Goal: Task Accomplishment & Management: Use online tool/utility

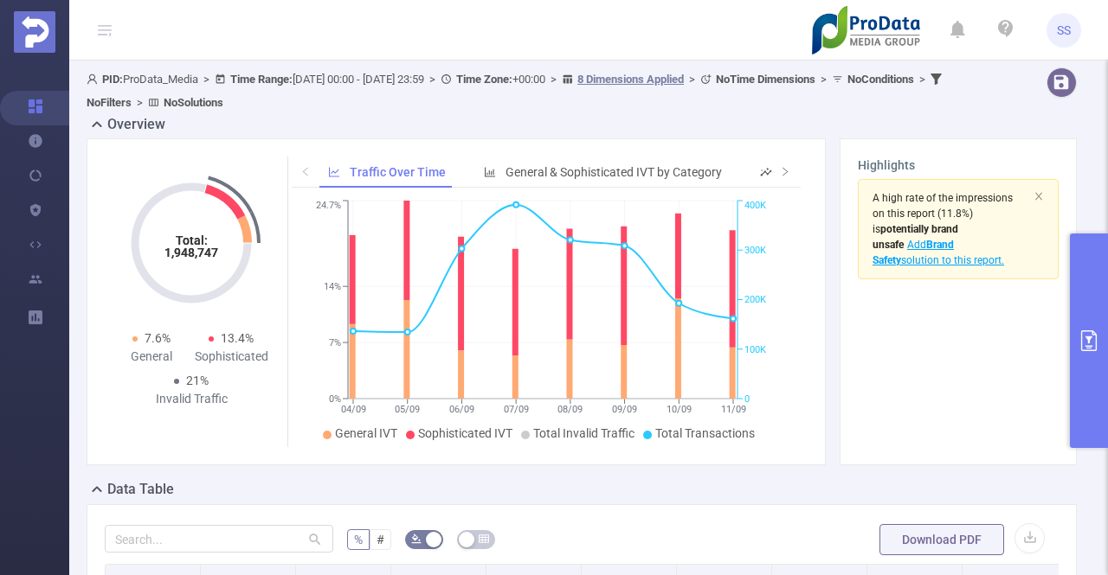
click at [1078, 370] on button "primary" at bounding box center [1089, 341] width 38 height 215
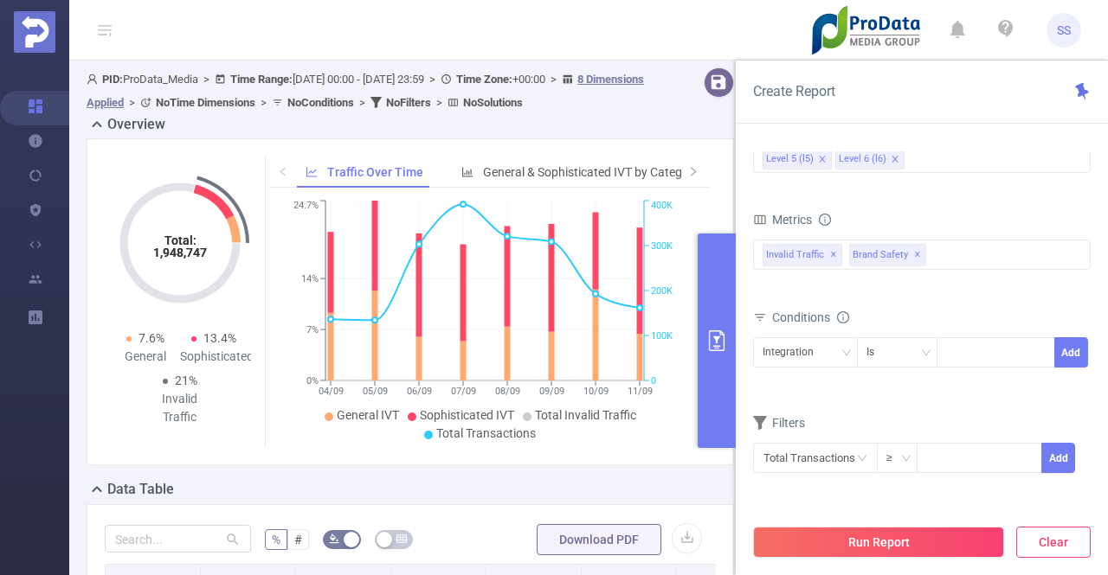
click at [1044, 550] on button "Clear" at bounding box center [1053, 542] width 74 height 31
type input "[DATE] 06:00"
type input "[DATE] 06:59"
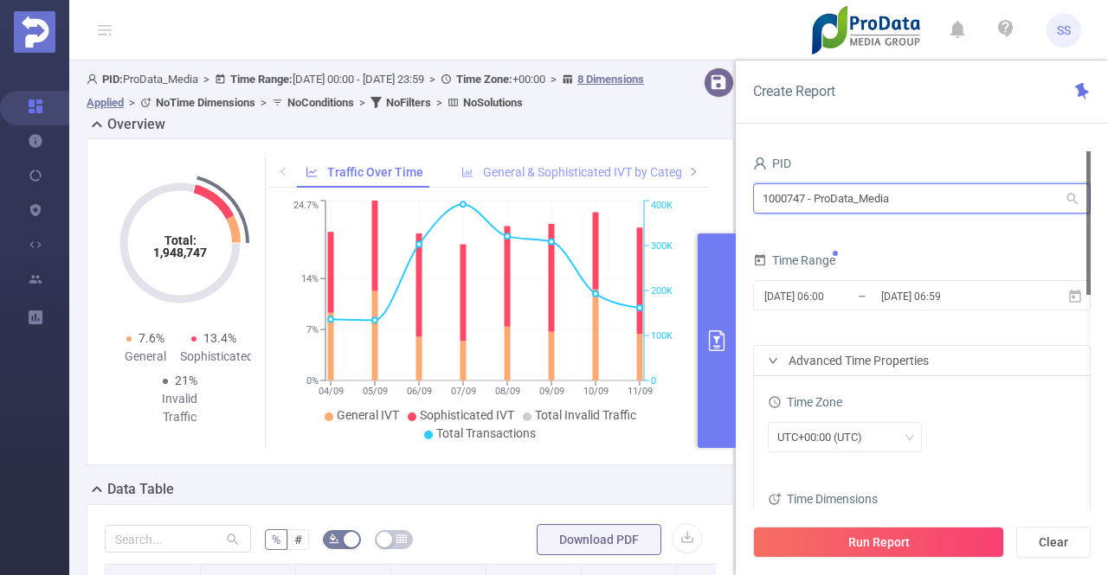
drag, startPoint x: 958, startPoint y: 207, endPoint x: 582, endPoint y: 169, distance: 378.4
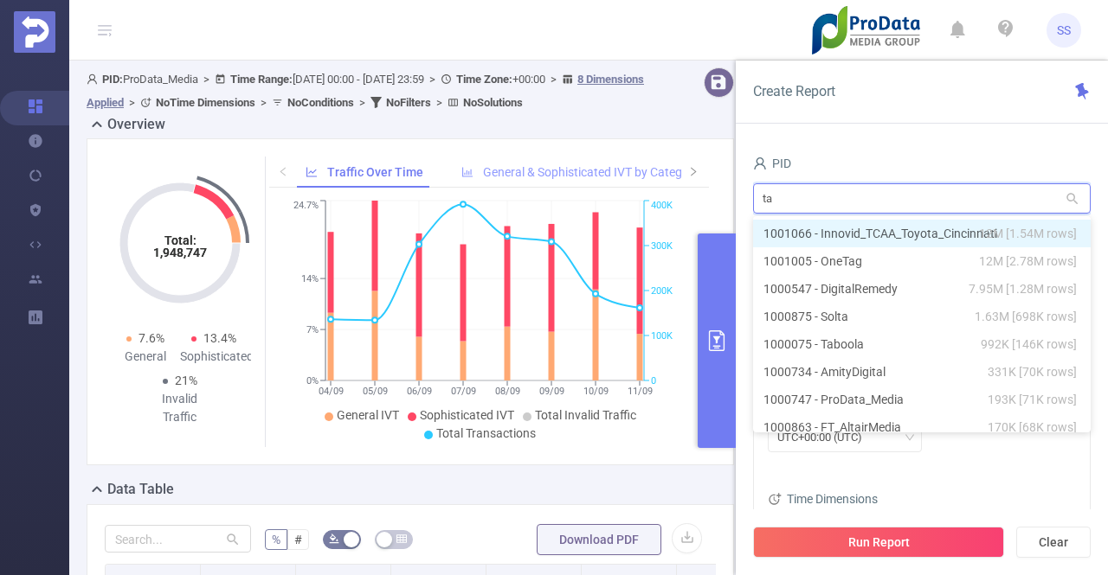
type input "tab"
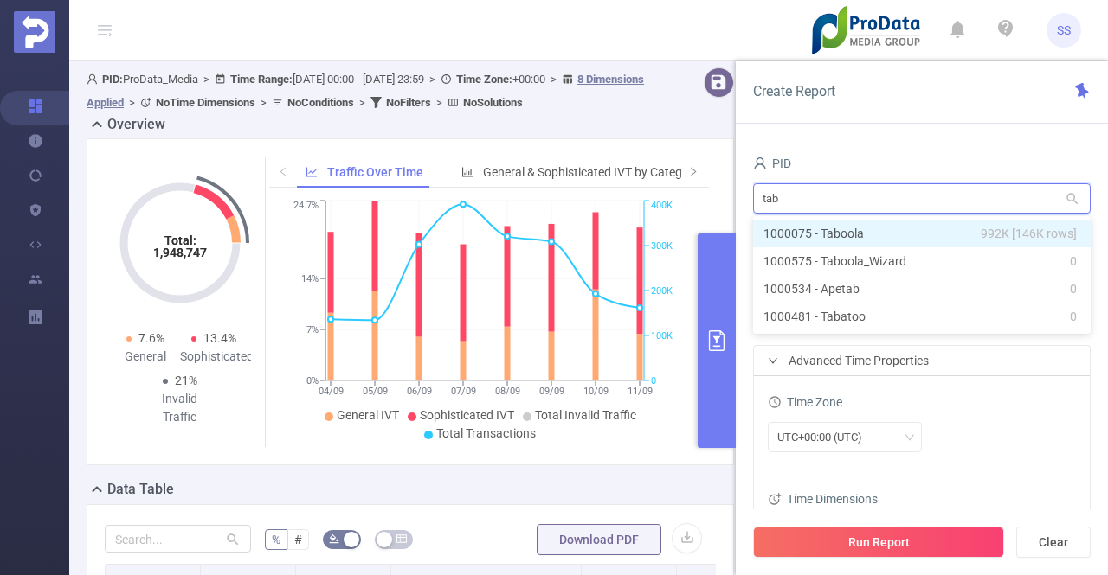
click at [924, 235] on li "1000075 - Taboola 992K [146K rows]" at bounding box center [921, 234] width 337 height 28
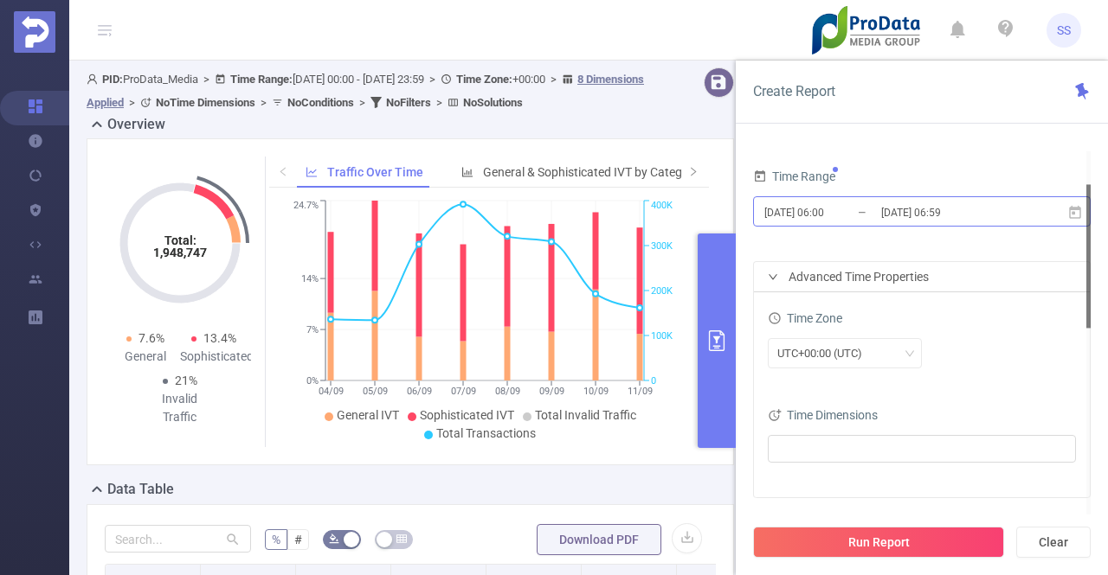
click at [926, 215] on input "[DATE] 06:59" at bounding box center [949, 212] width 140 height 23
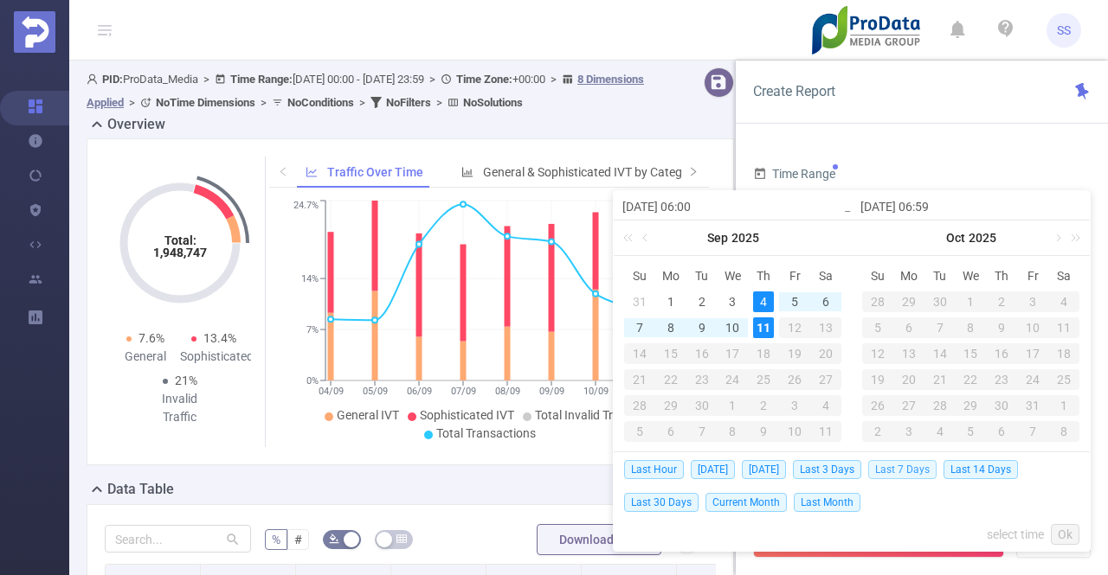
click at [909, 474] on span "Last 7 Days" at bounding box center [902, 469] width 68 height 19
type input "[DATE] 00:00"
type input "[DATE] 23:59"
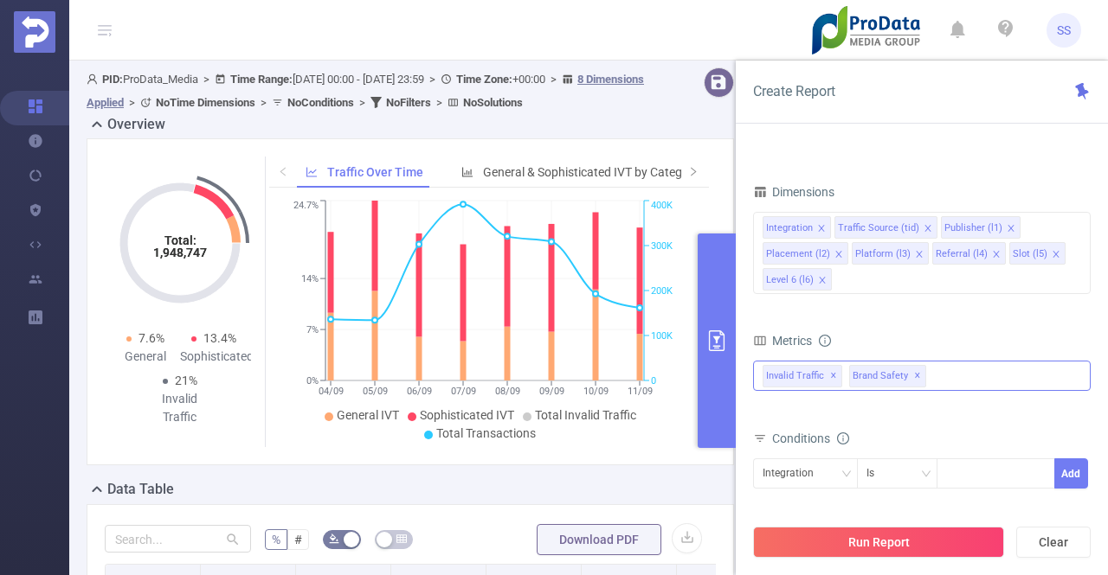
click at [916, 376] on span "Brand Safety ✕" at bounding box center [887, 376] width 77 height 22
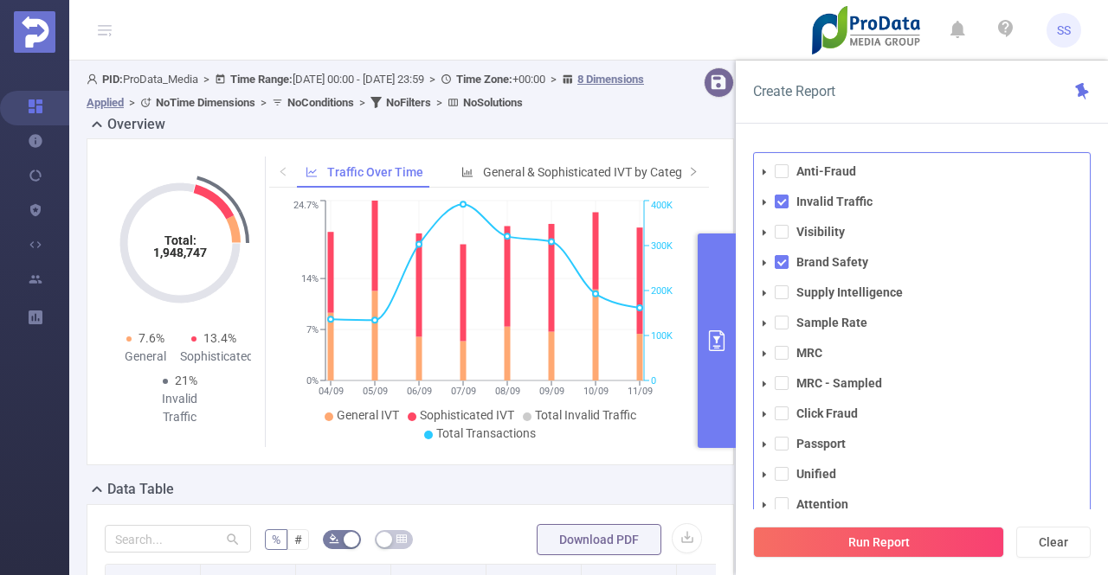
click at [789, 260] on li "Brand Safety" at bounding box center [922, 262] width 336 height 23
click at [775, 264] on span at bounding box center [782, 262] width 14 height 14
click at [900, 93] on div "Create Report" at bounding box center [922, 92] width 372 height 63
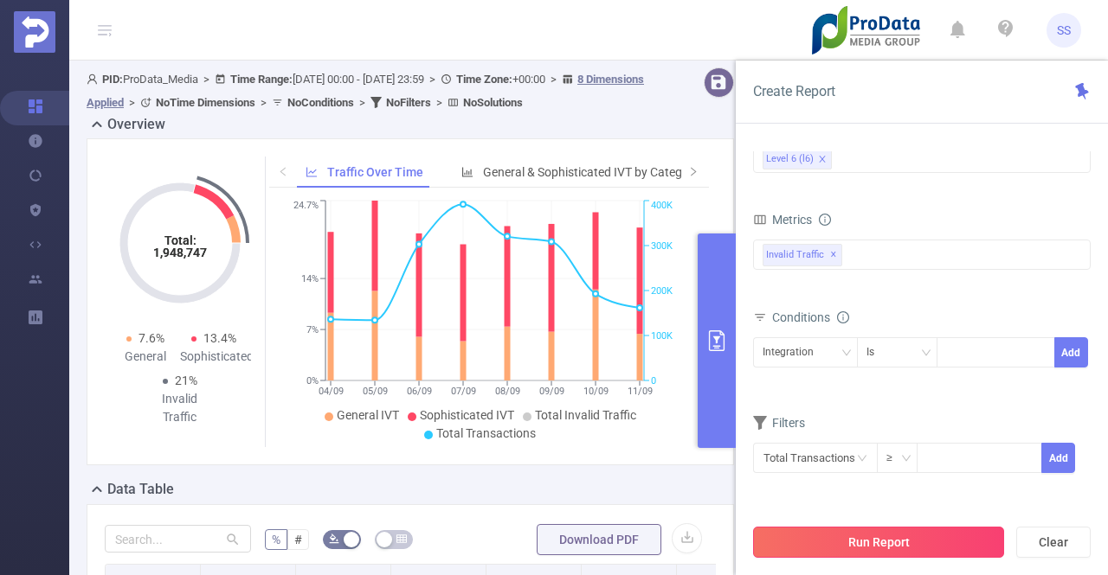
click at [885, 530] on button "Run Report" at bounding box center [878, 542] width 251 height 31
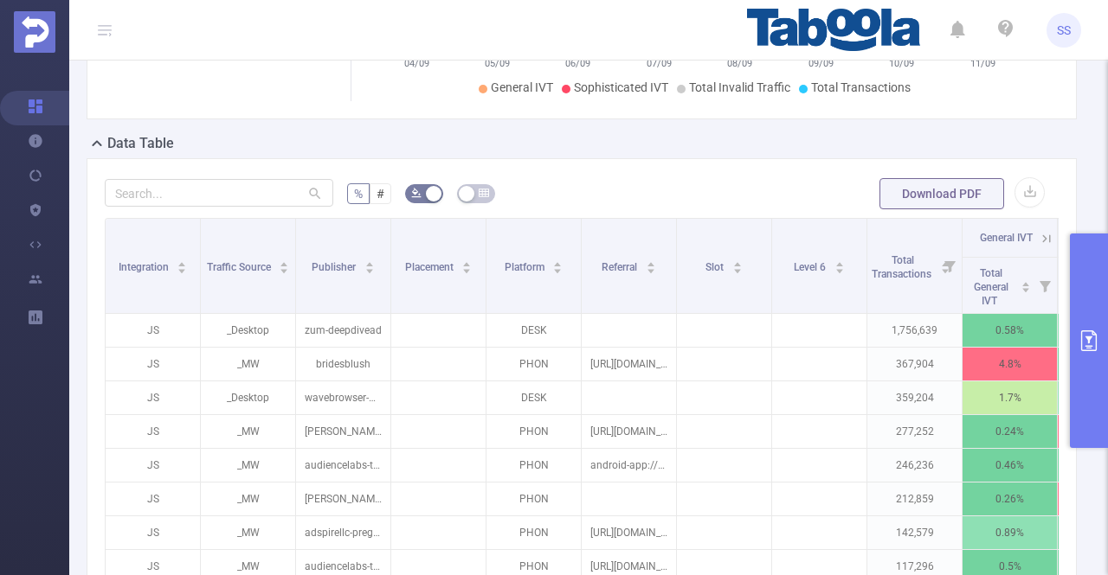
scroll to position [433, 0]
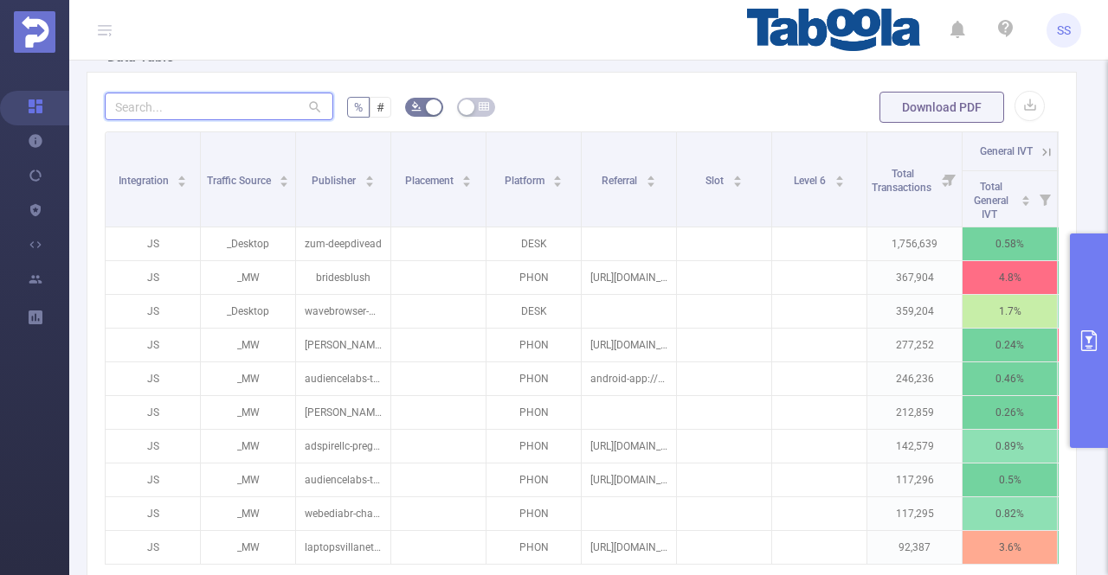
click at [232, 103] on input "text" at bounding box center [219, 107] width 228 height 28
paste input "njschools-aitpune"
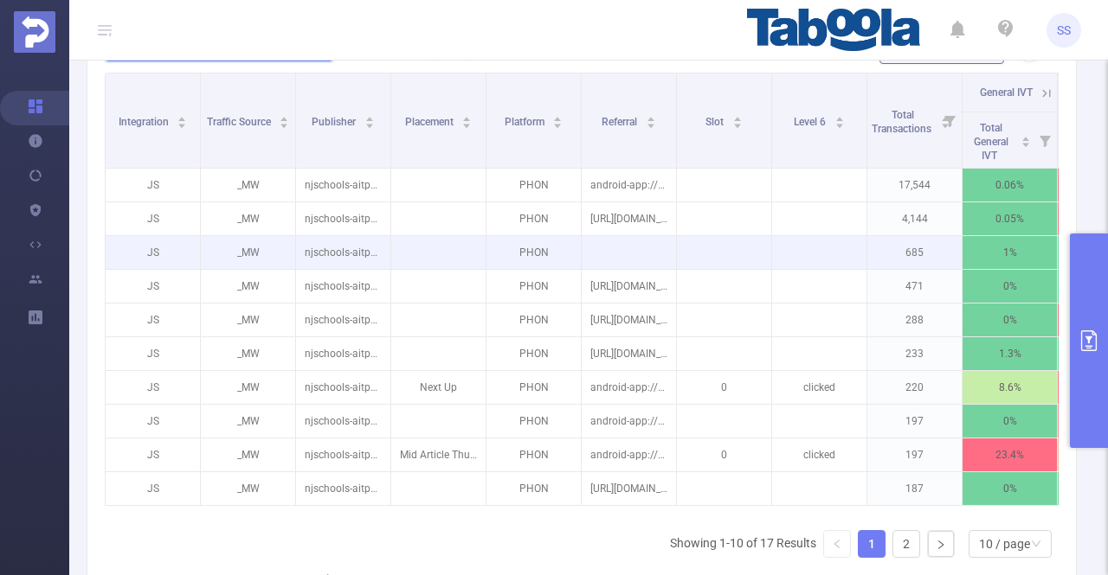
scroll to position [519, 0]
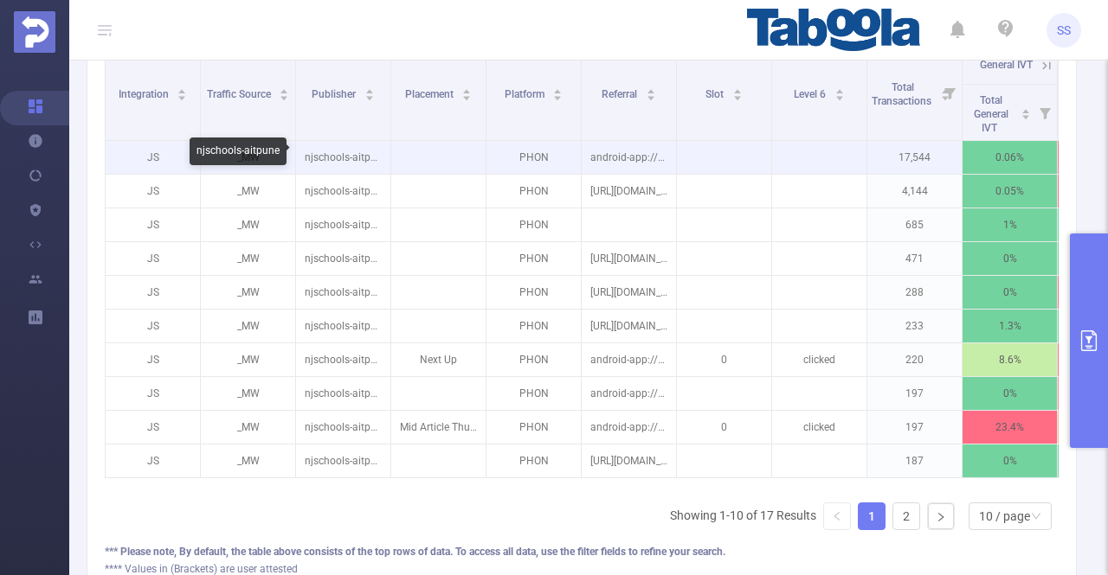
type input "njschools-aitpune"
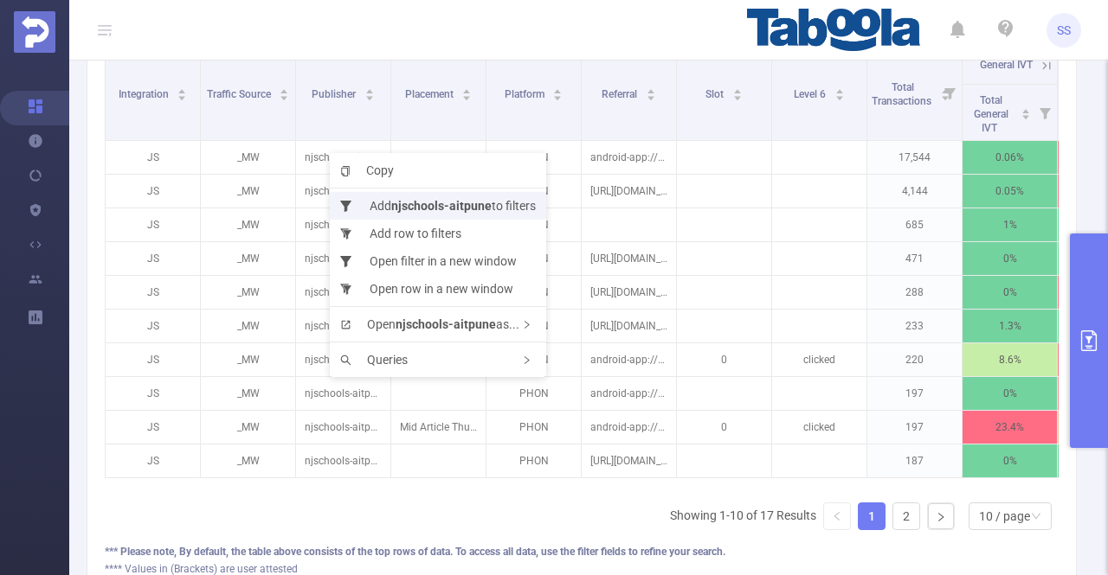
click at [398, 201] on b "njschools-aitpune" at bounding box center [441, 206] width 100 height 14
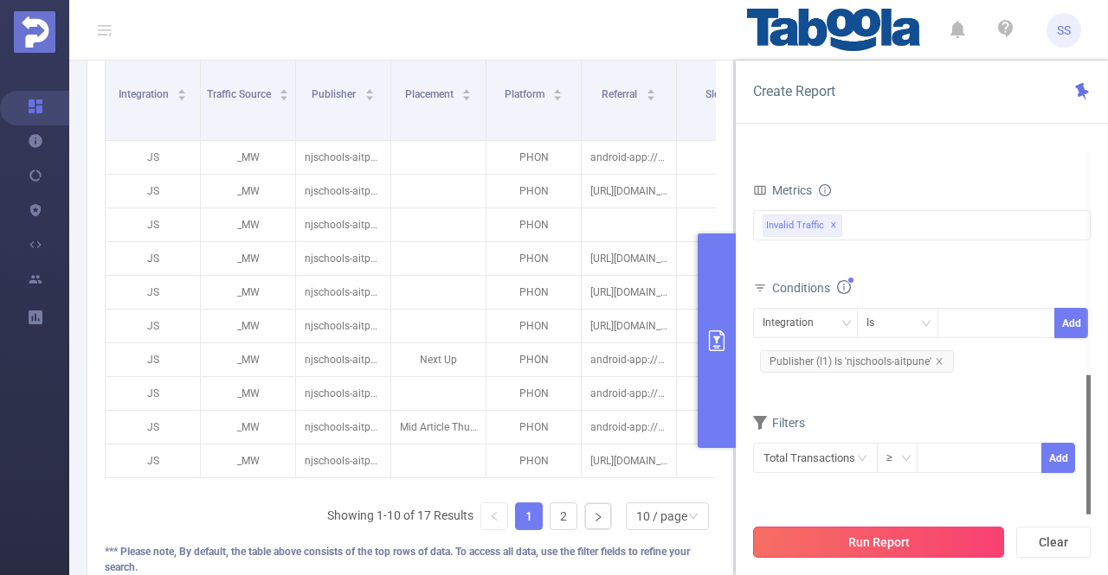
click at [905, 541] on button "Run Report" at bounding box center [878, 542] width 251 height 31
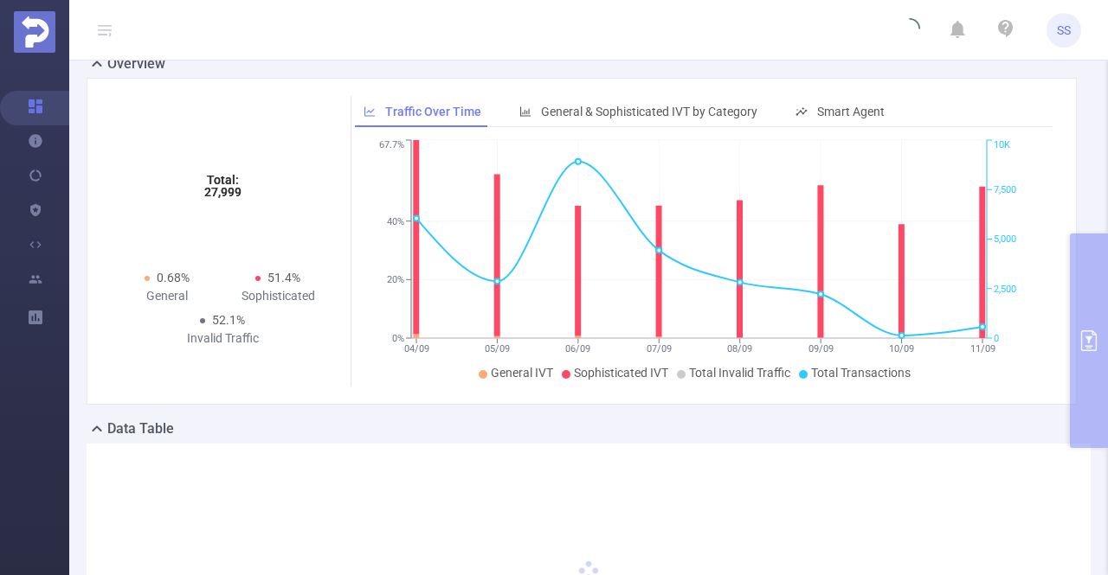
scroll to position [0, 0]
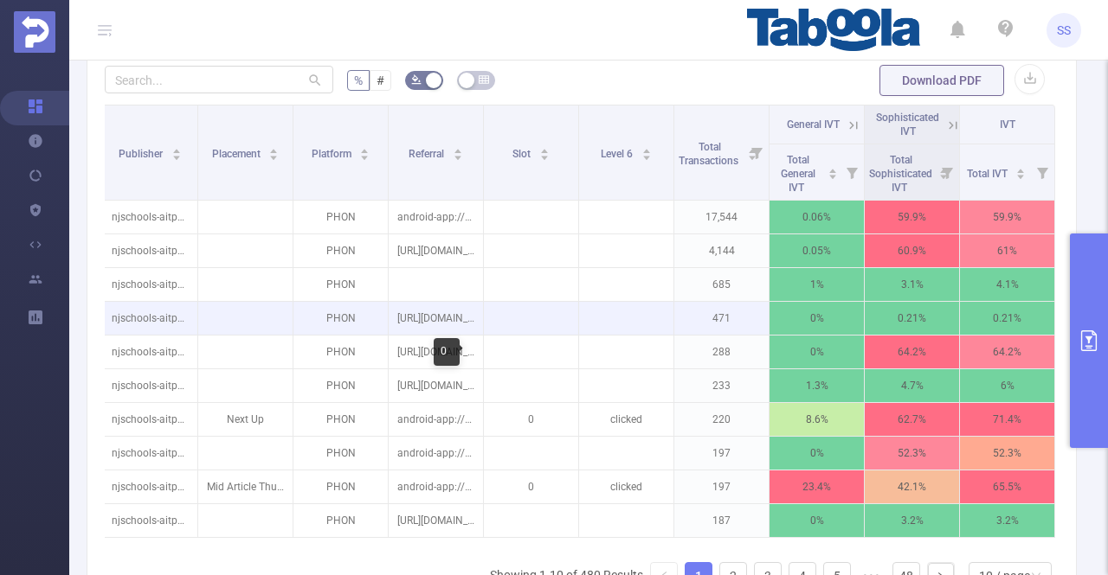
scroll to position [433, 0]
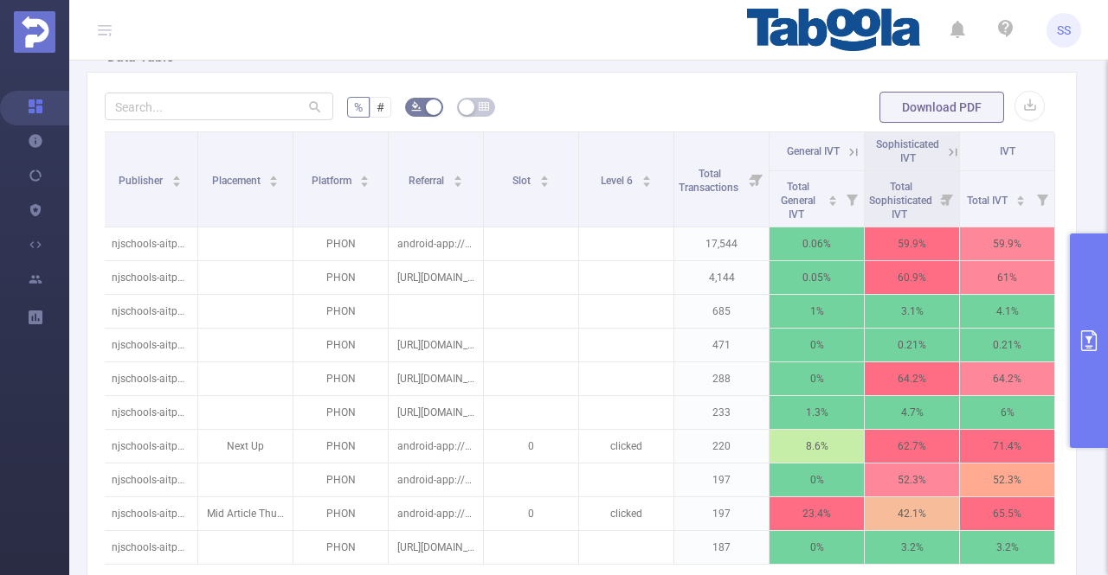
click at [945, 150] on icon at bounding box center [953, 153] width 16 height 16
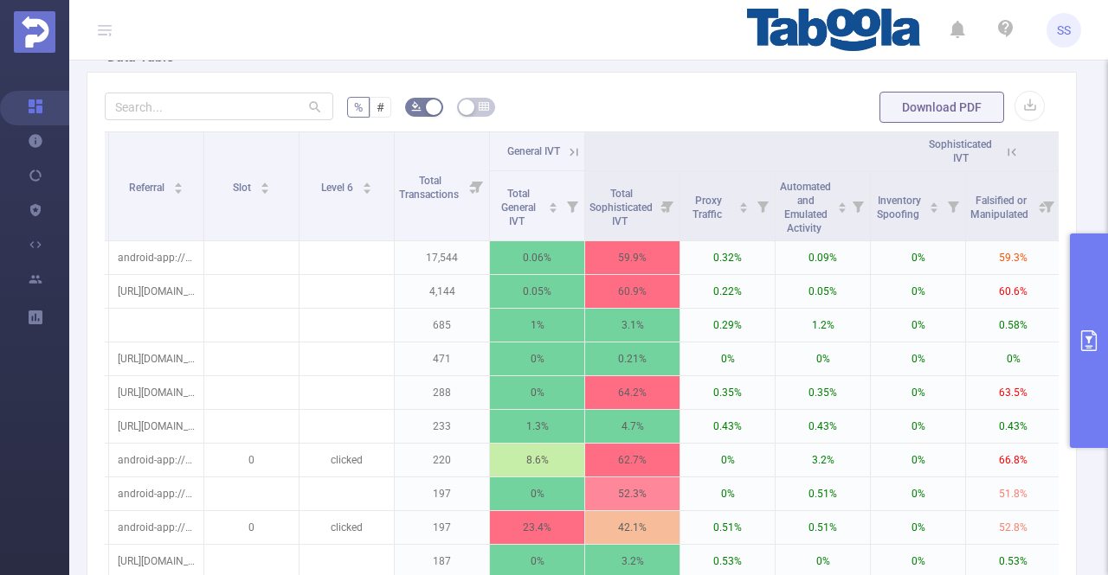
click at [575, 150] on icon at bounding box center [574, 153] width 16 height 16
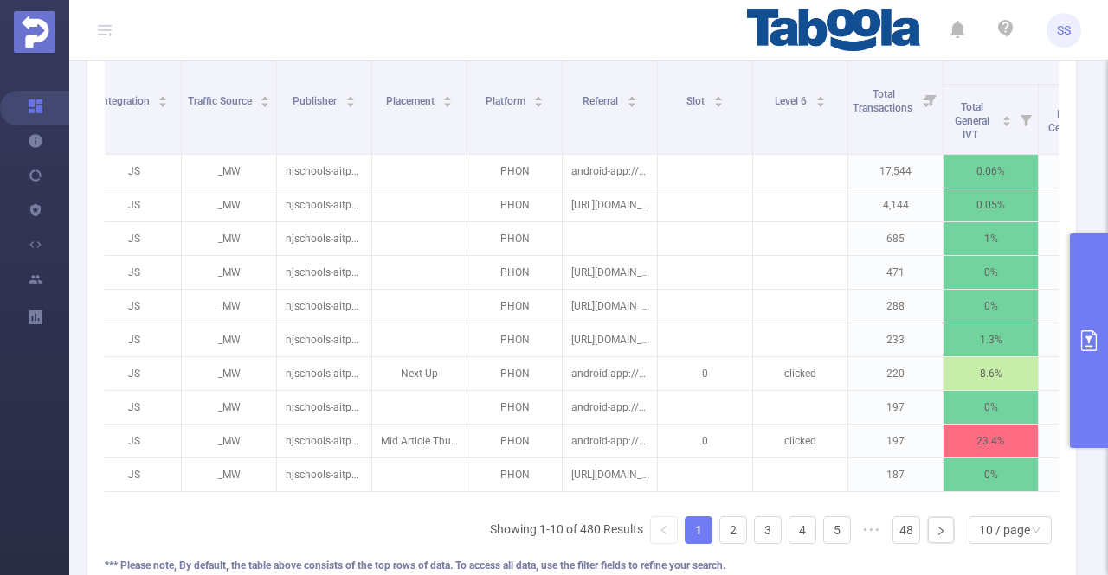
scroll to position [0, 0]
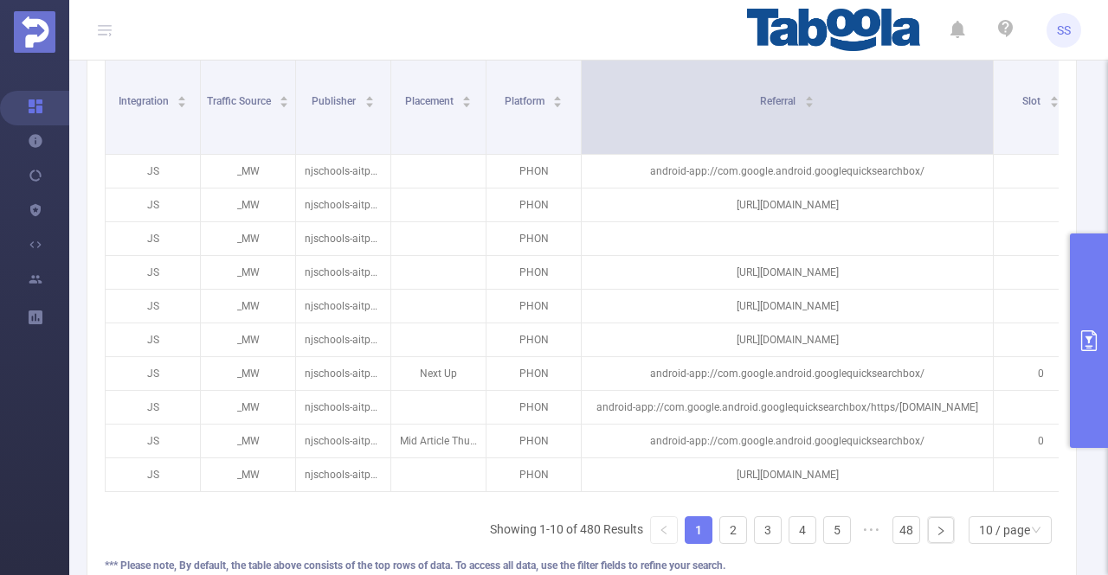
drag, startPoint x: 672, startPoint y: 118, endPoint x: 989, endPoint y: 131, distance: 317.0
click at [989, 131] on span at bounding box center [992, 100] width 9 height 108
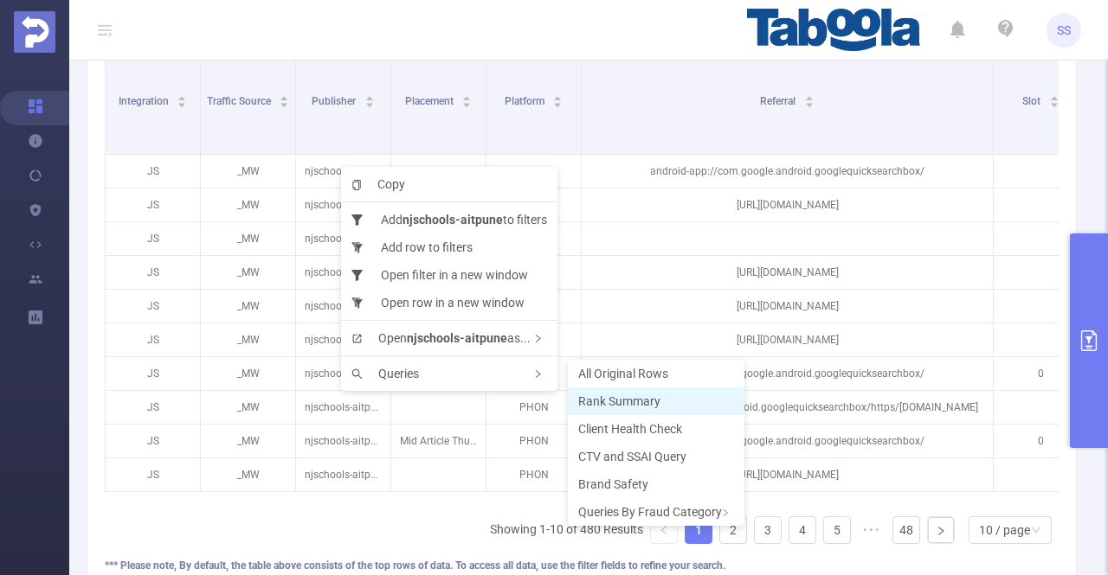
click at [617, 401] on span "Rank Summary" at bounding box center [619, 402] width 82 height 14
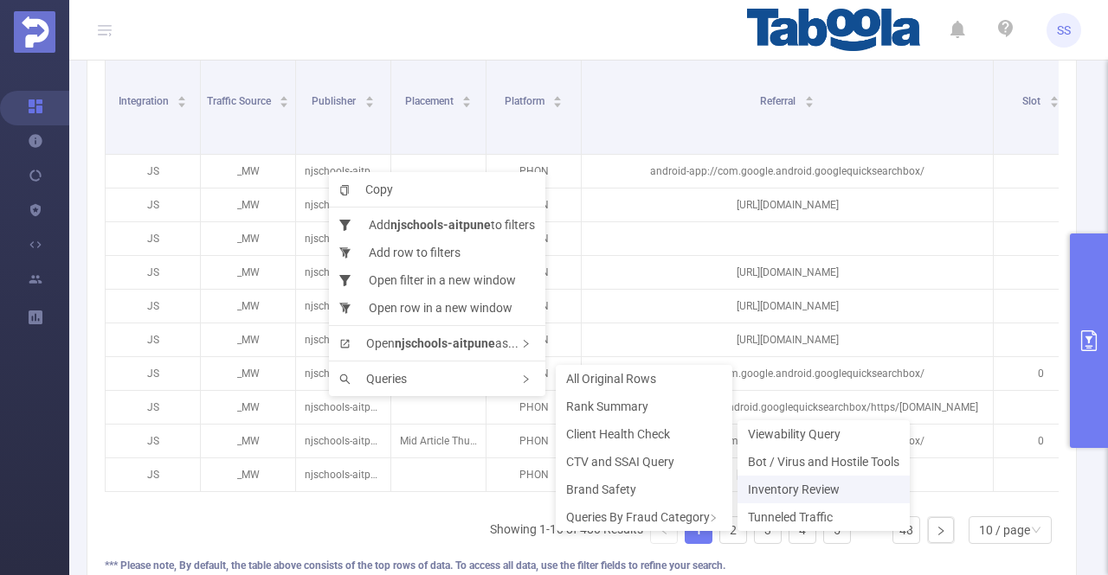
click at [825, 497] on span "Inventory Review" at bounding box center [794, 490] width 92 height 14
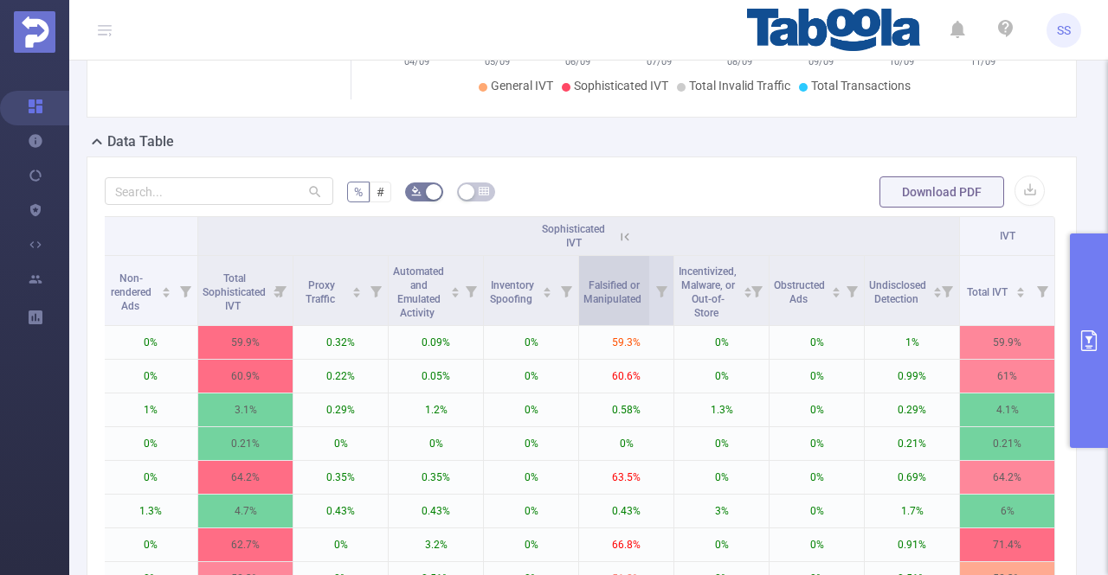
scroll to position [346, 0]
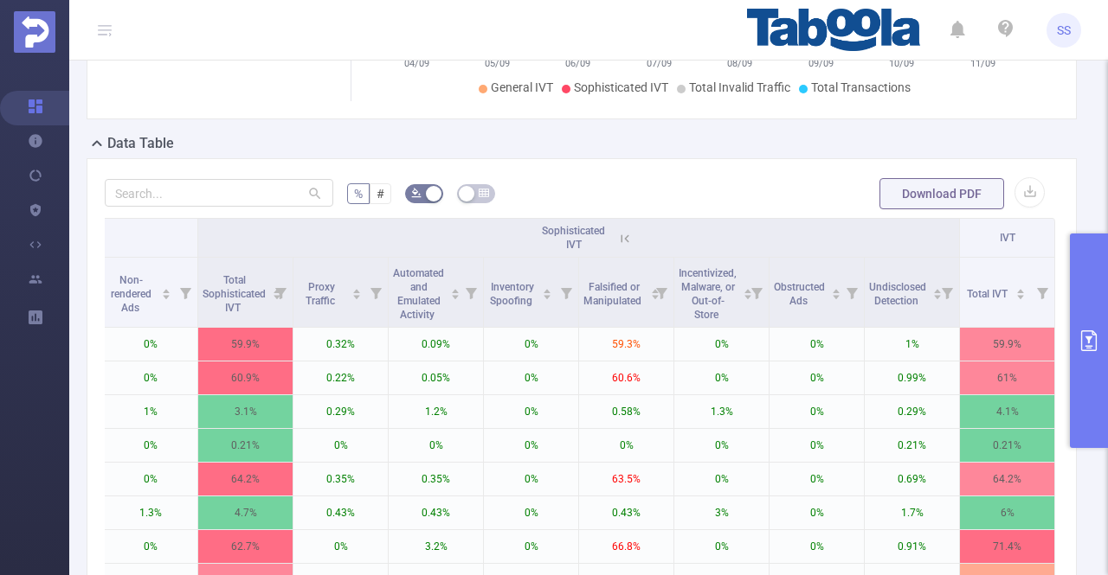
click at [617, 233] on icon at bounding box center [625, 239] width 16 height 16
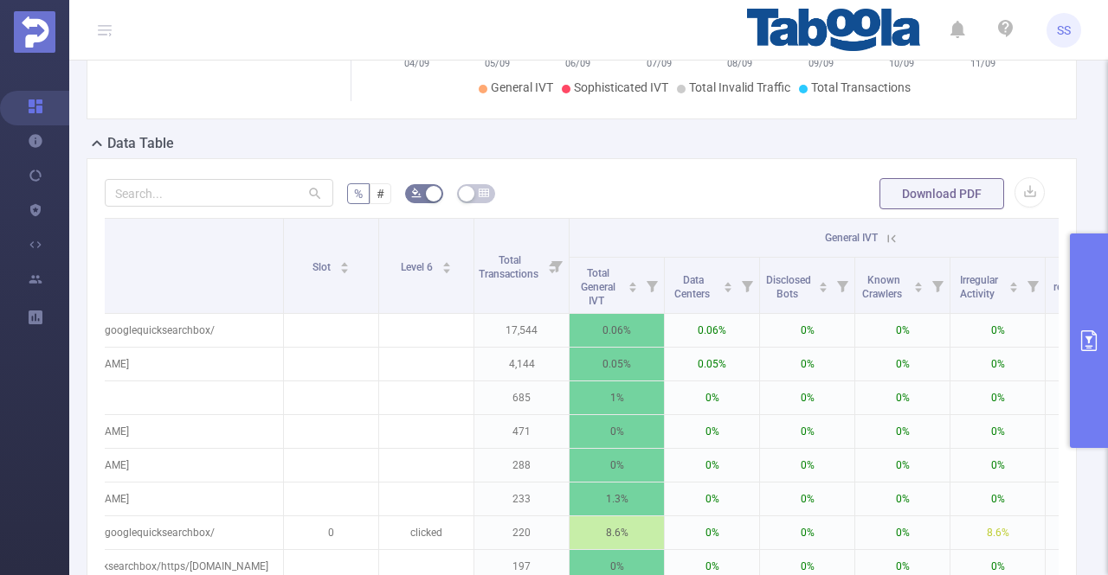
click at [890, 233] on icon at bounding box center [892, 239] width 16 height 16
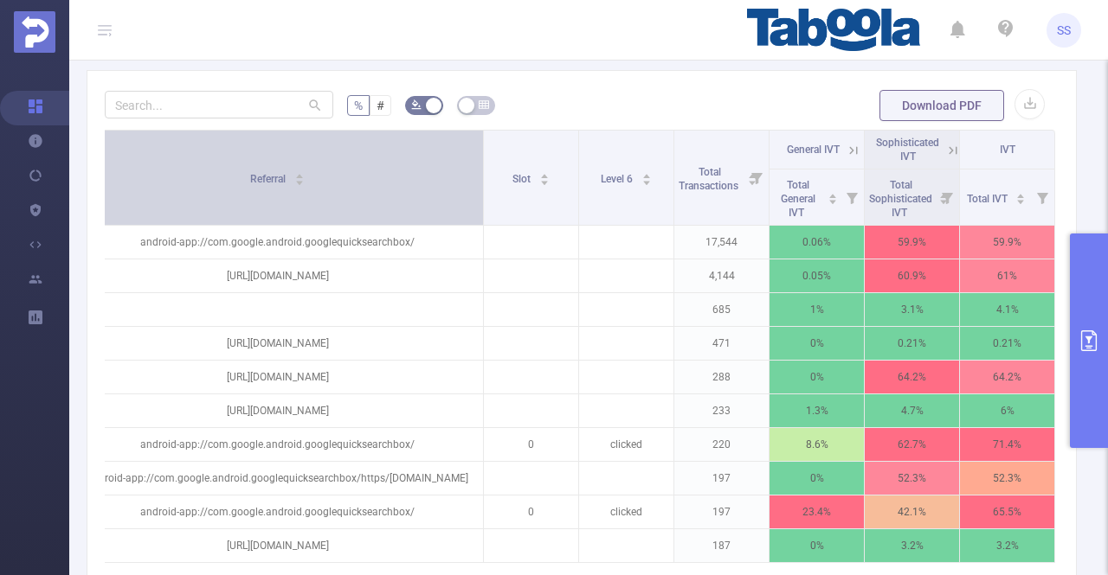
scroll to position [519, 0]
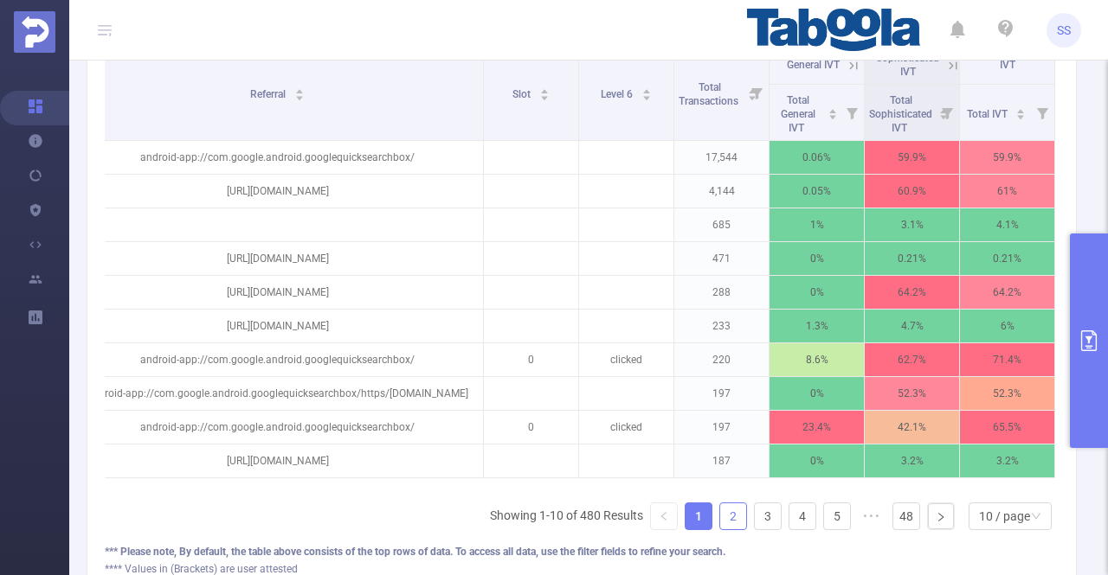
click at [720, 525] on link "2" at bounding box center [733, 517] width 26 height 26
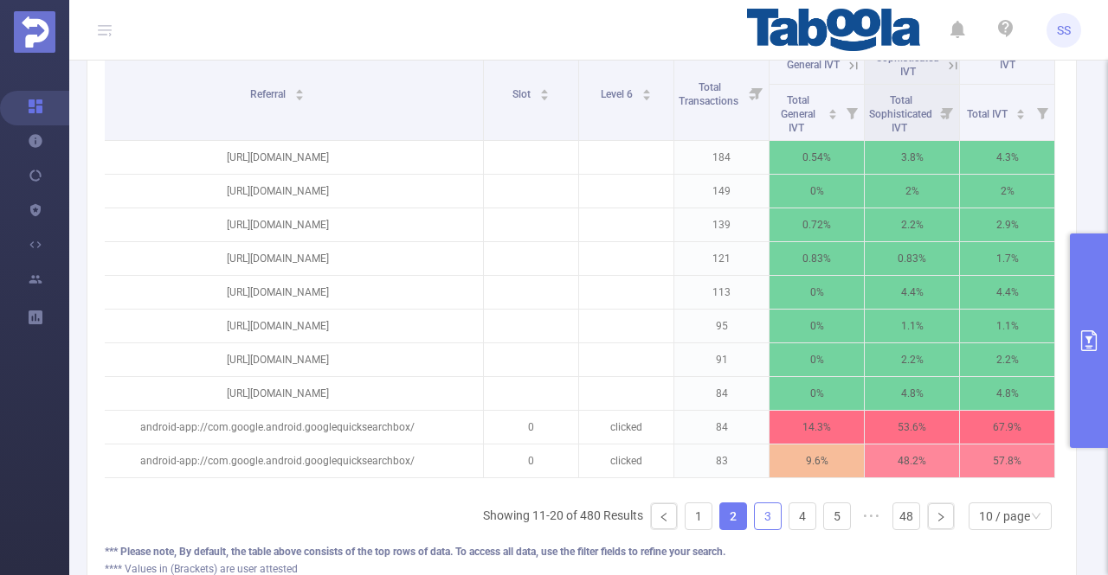
click at [763, 524] on link "3" at bounding box center [768, 517] width 26 height 26
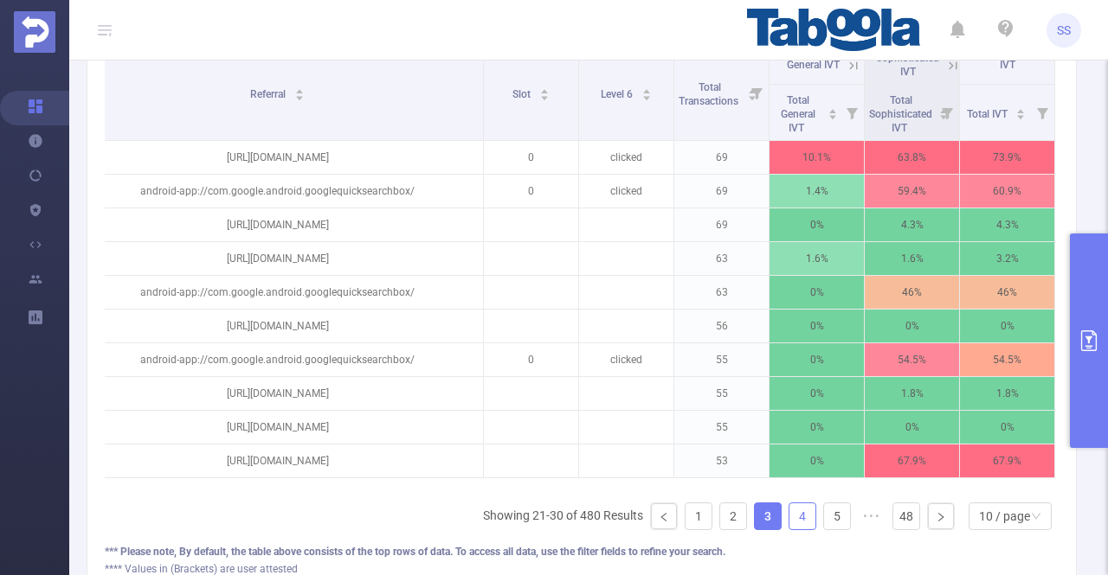
click at [789, 525] on link "4" at bounding box center [802, 517] width 26 height 26
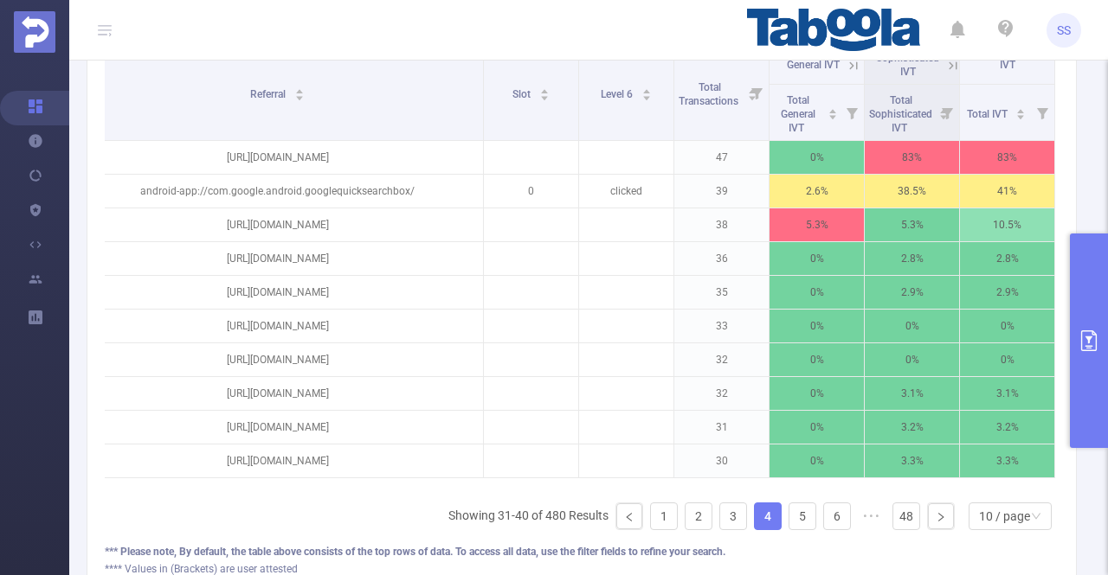
click at [945, 61] on icon at bounding box center [953, 66] width 16 height 16
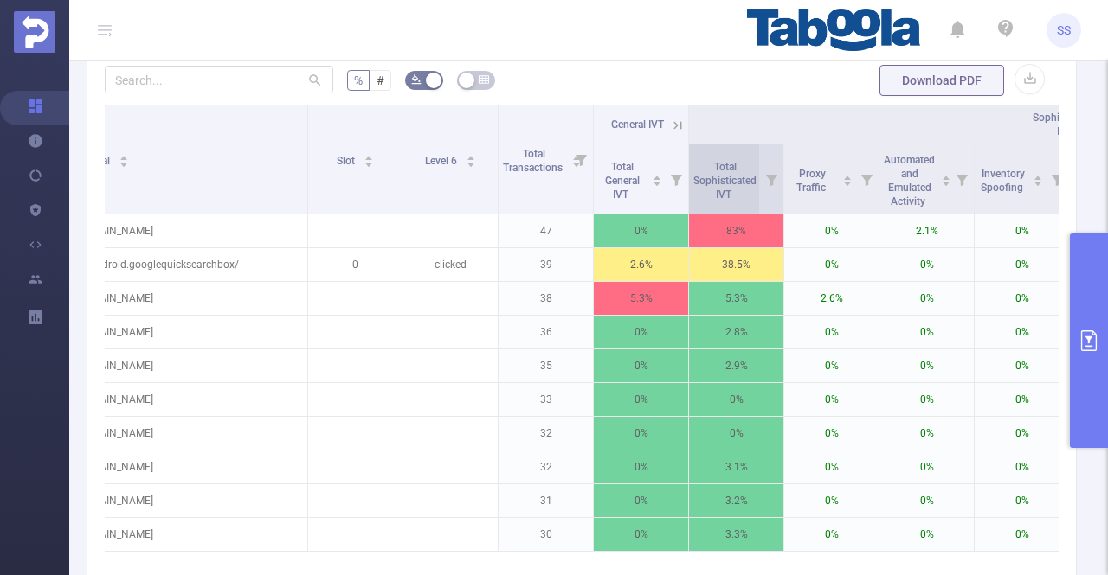
scroll to position [433, 0]
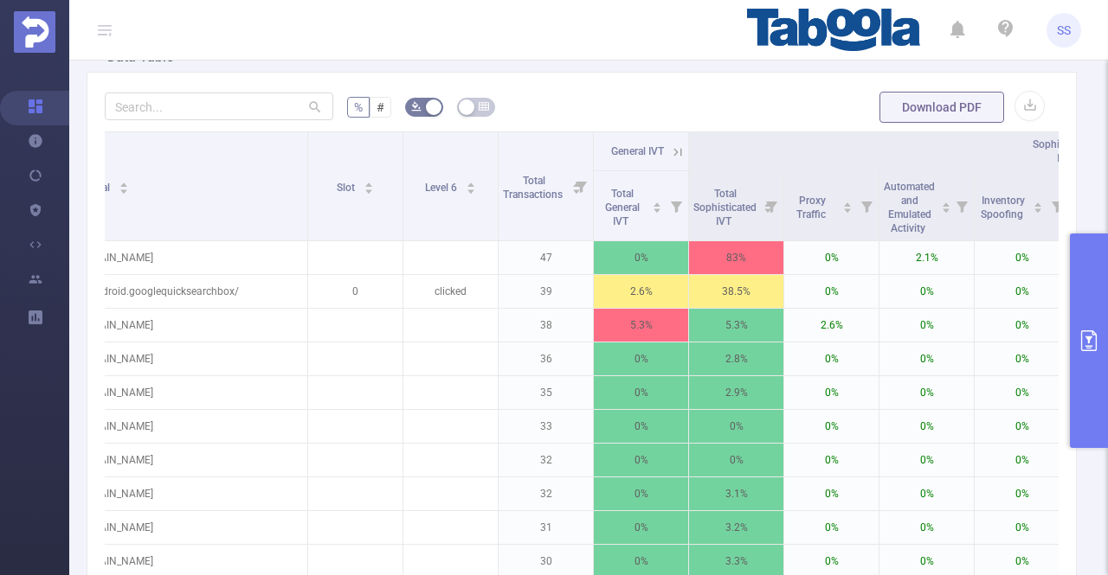
click at [672, 145] on icon at bounding box center [678, 153] width 16 height 16
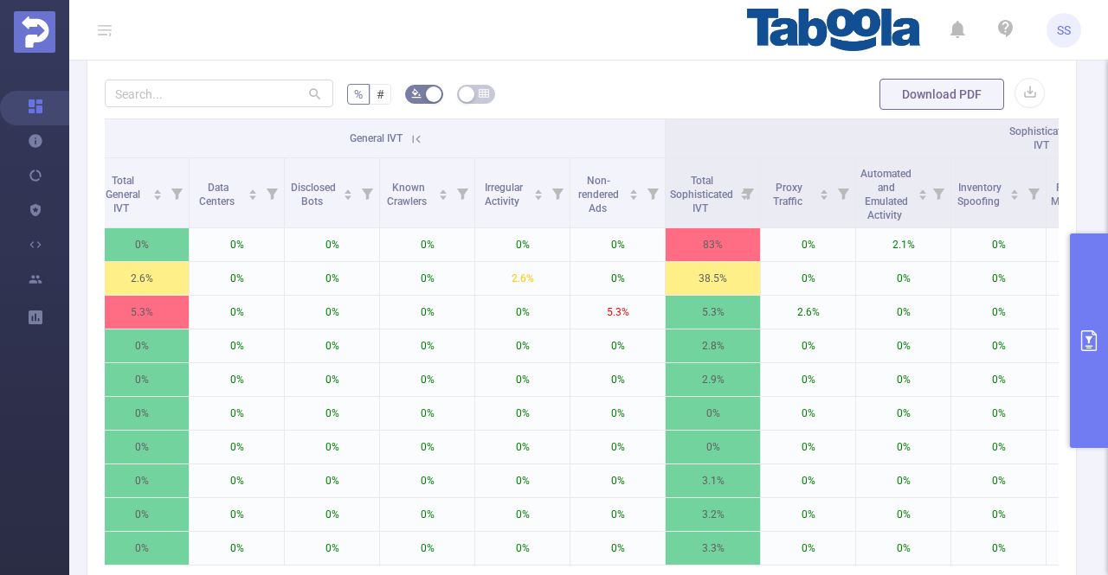
scroll to position [346, 0]
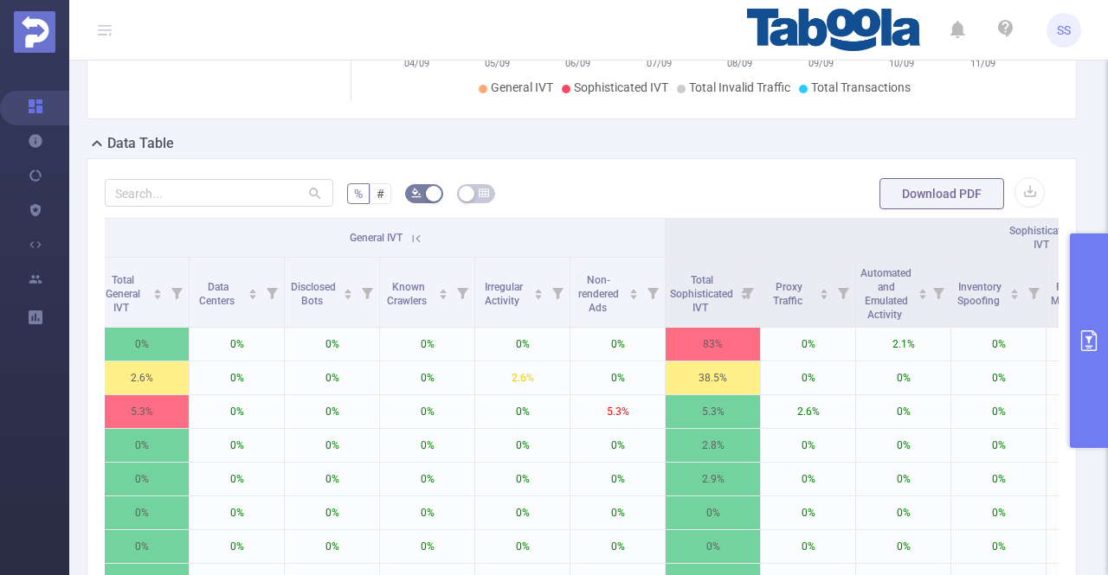
click at [408, 231] on icon at bounding box center [416, 239] width 16 height 16
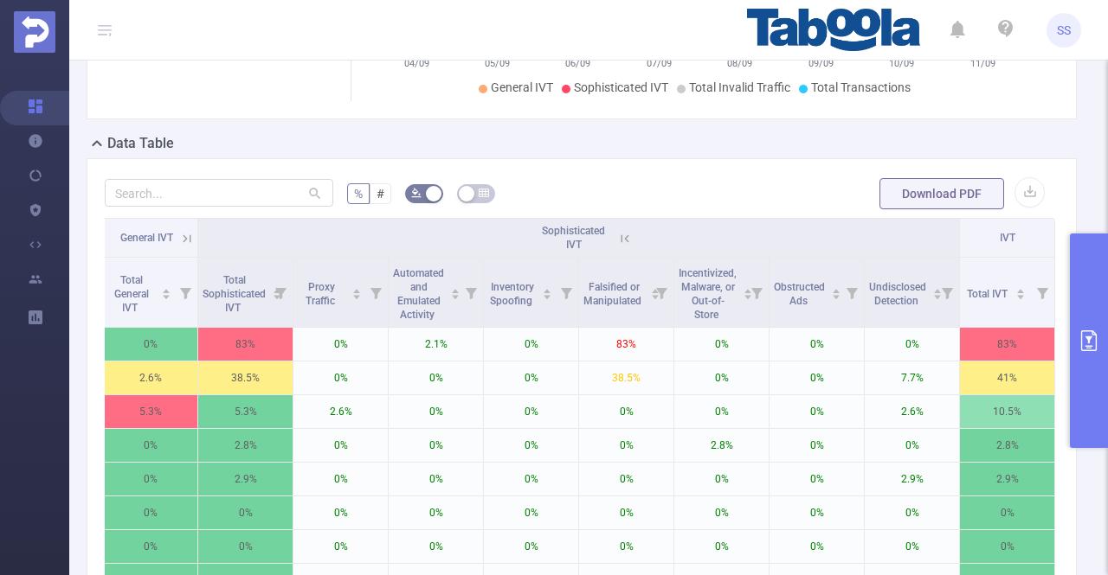
drag, startPoint x: 616, startPoint y: 240, endPoint x: 602, endPoint y: 238, distance: 14.0
click at [617, 239] on icon at bounding box center [625, 239] width 16 height 16
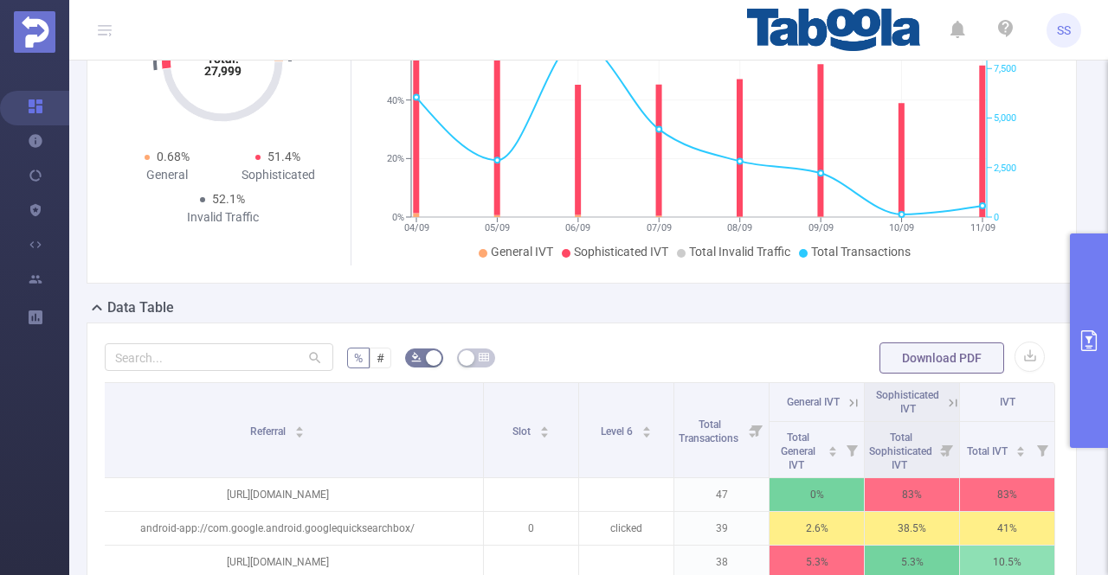
scroll to position [87, 0]
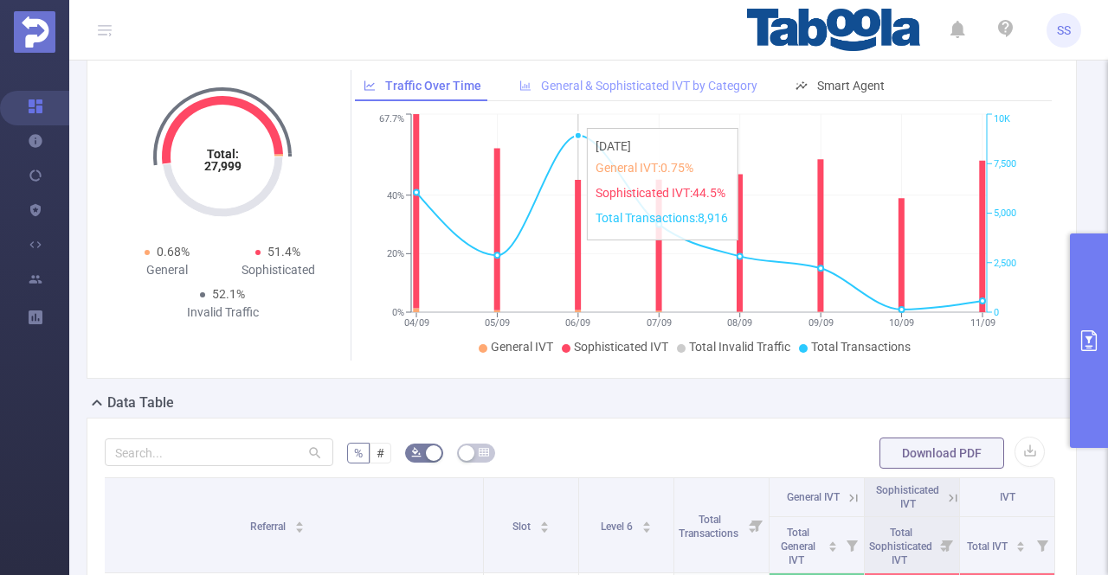
click at [559, 87] on span "General & Sophisticated IVT by Category" at bounding box center [649, 86] width 216 height 14
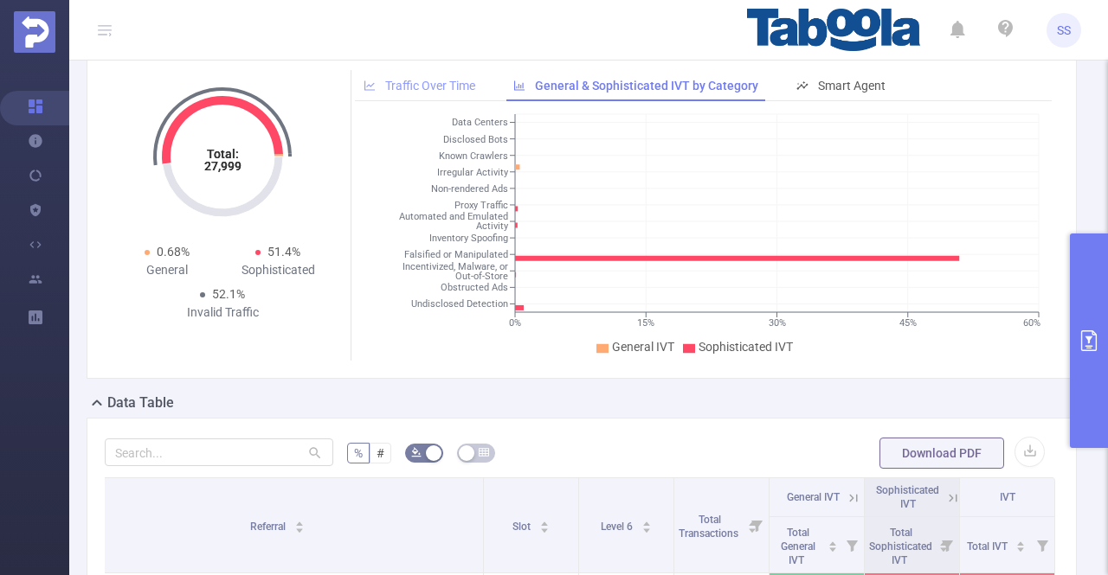
click at [464, 74] on div "Traffic Over Time" at bounding box center [419, 86] width 129 height 32
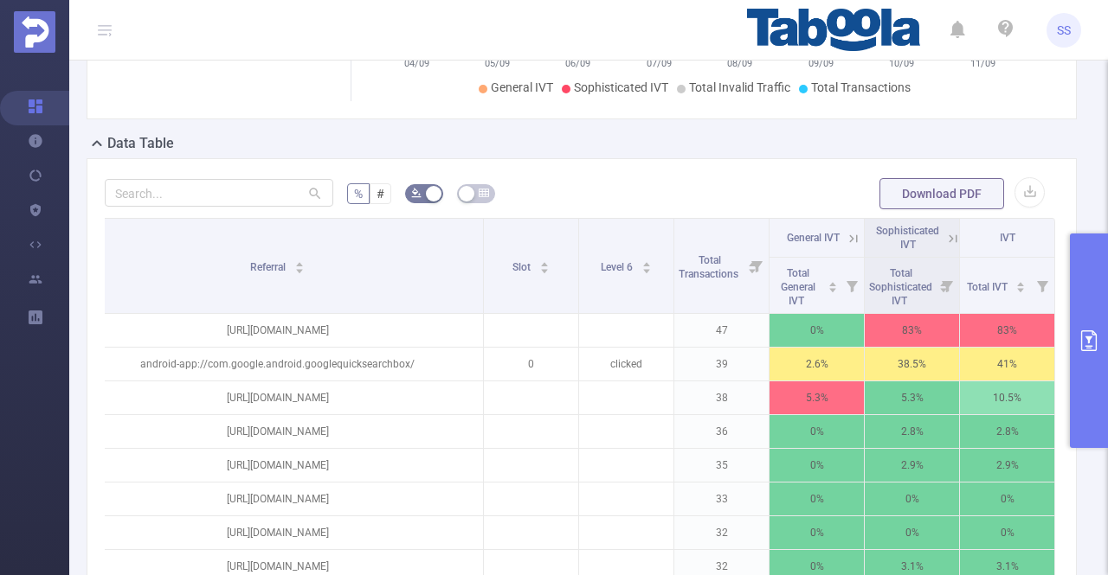
scroll to position [519, 0]
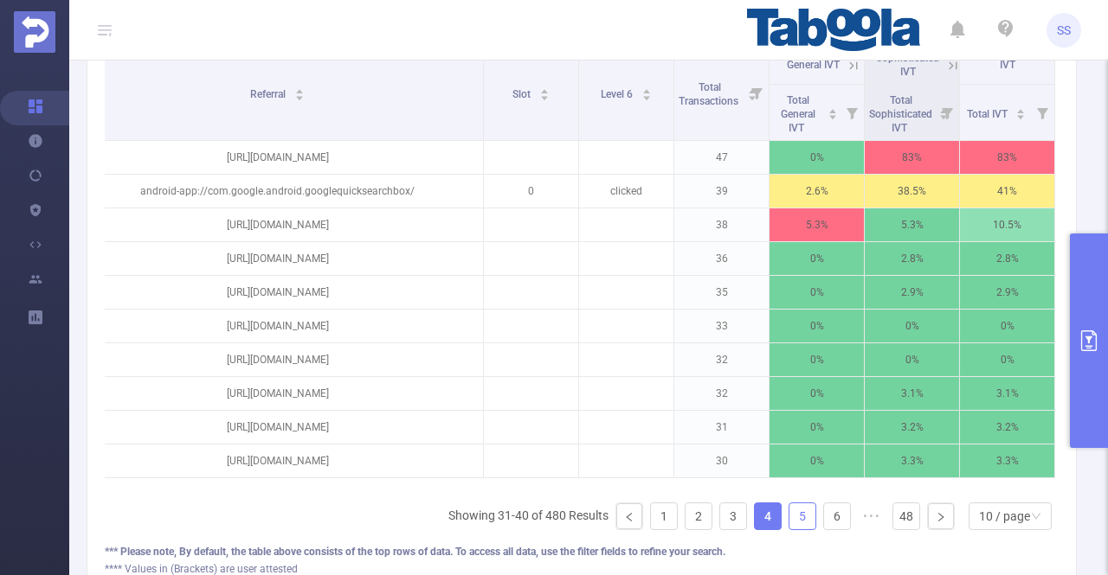
click at [789, 530] on link "5" at bounding box center [802, 517] width 26 height 26
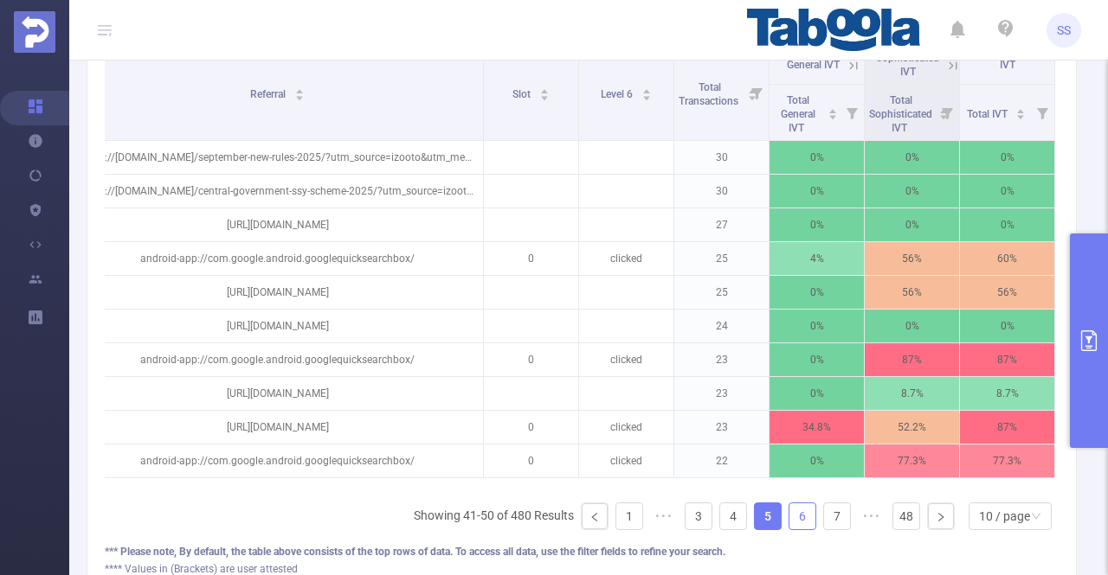
click at [793, 522] on link "6" at bounding box center [802, 517] width 26 height 26
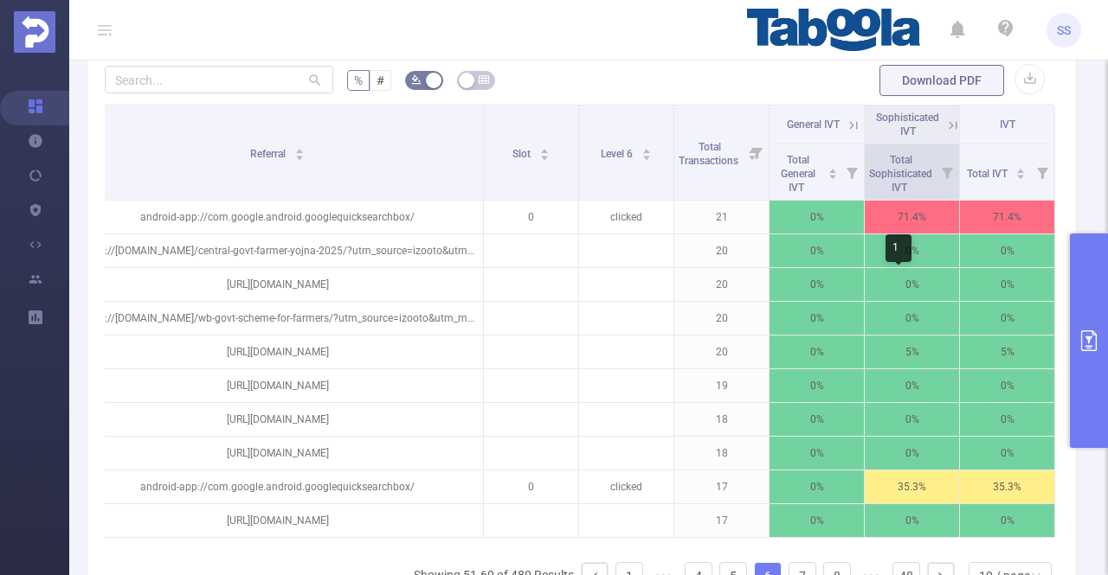
scroll to position [433, 0]
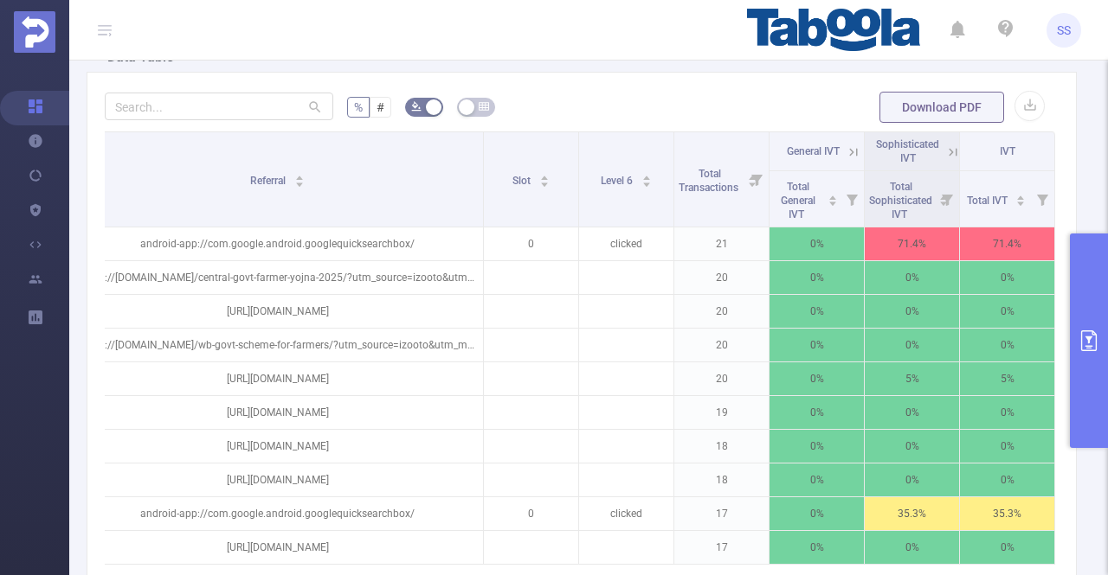
click at [945, 150] on icon at bounding box center [953, 153] width 16 height 16
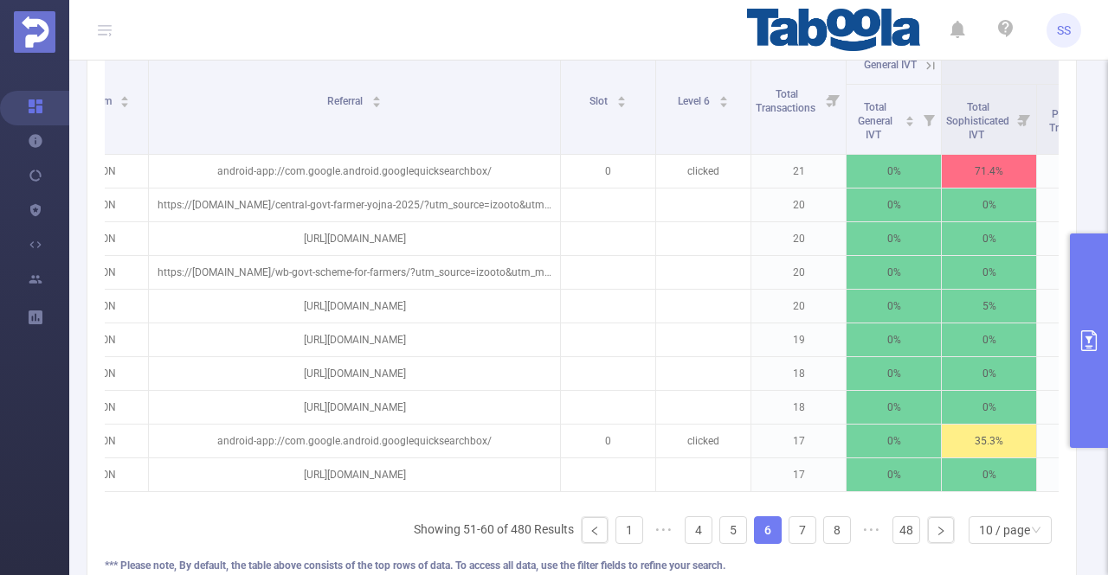
scroll to position [0, 0]
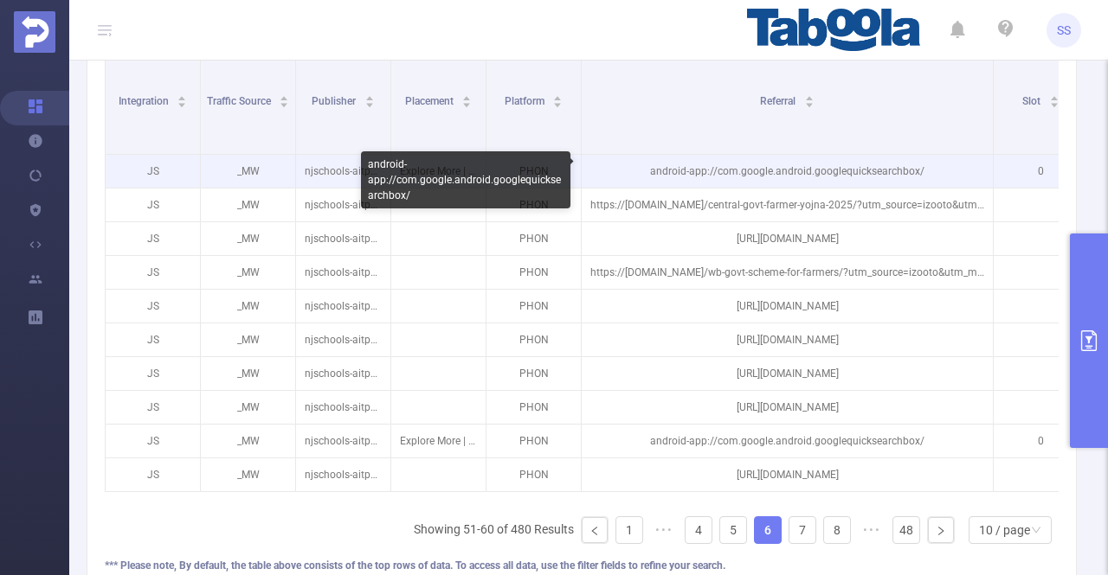
click at [774, 167] on p "android-app://com.google.android.googlequicksearchbox/" at bounding box center [787, 171] width 411 height 33
copy p "android-app://com.google.android.googlequicksearchbox/"
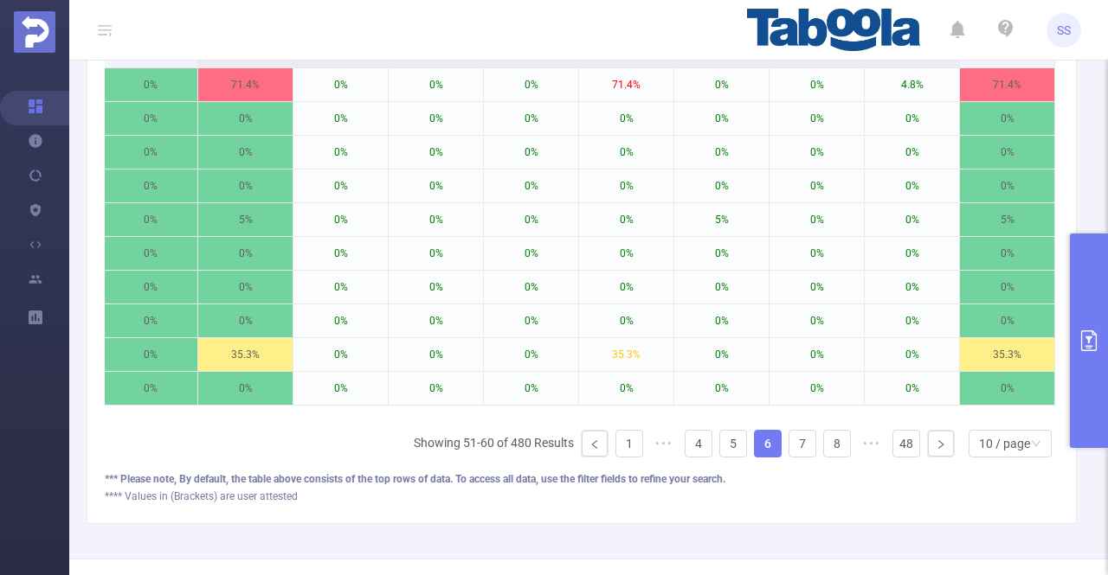
scroll to position [260, 0]
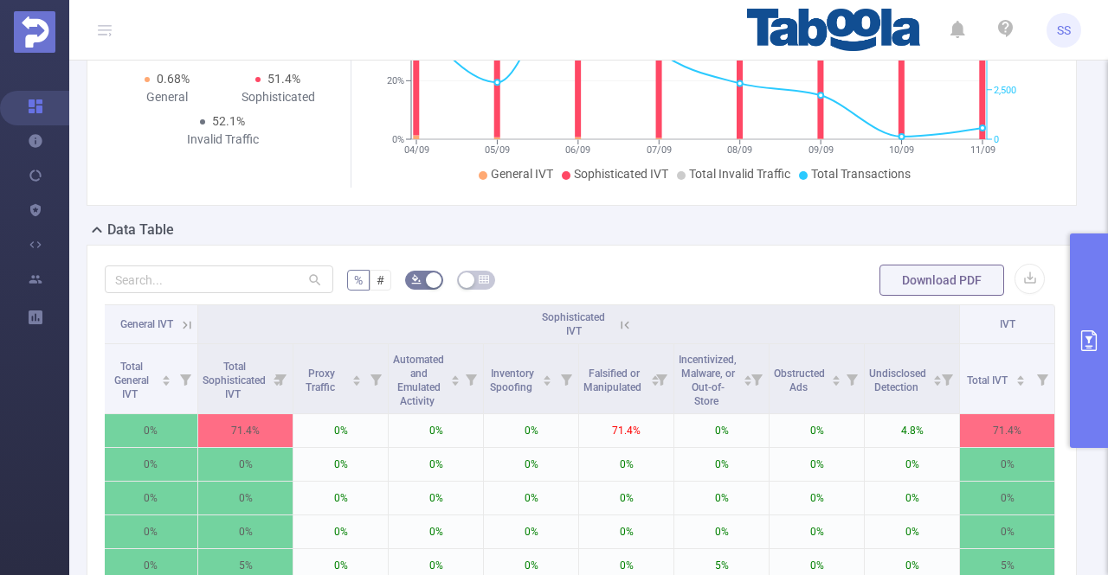
click at [1078, 373] on button "primary" at bounding box center [1089, 341] width 38 height 215
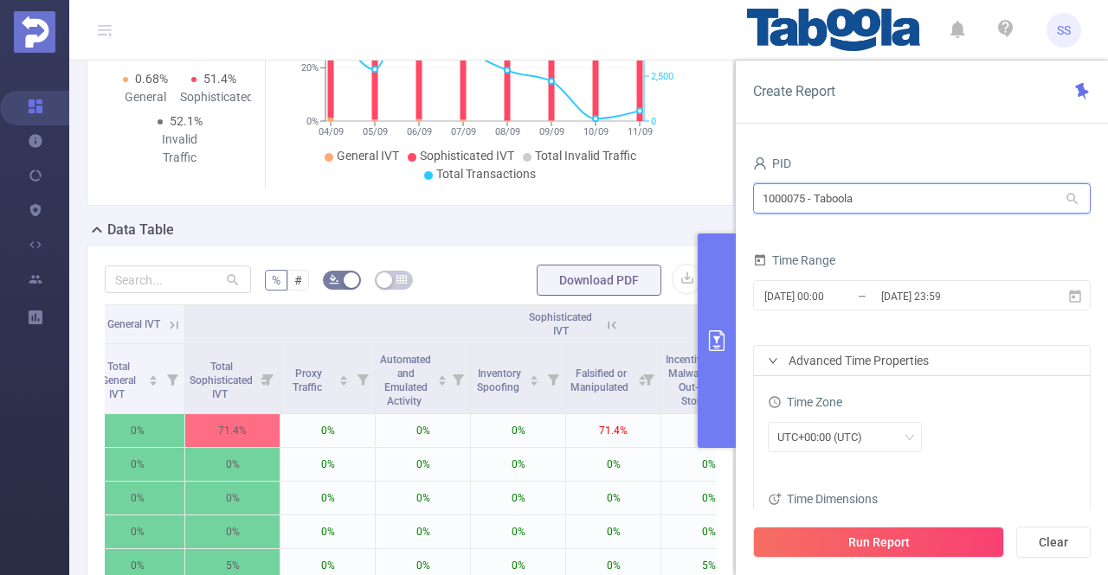
drag, startPoint x: 883, startPoint y: 208, endPoint x: 717, endPoint y: 205, distance: 166.2
click at [717, 205] on section "PID: Taboola > Time Range: [DATE] 00:00 - [DATE] 23:59 > Time Zone: +00:00 > 8 …" at bounding box center [588, 374] width 1038 height 1147
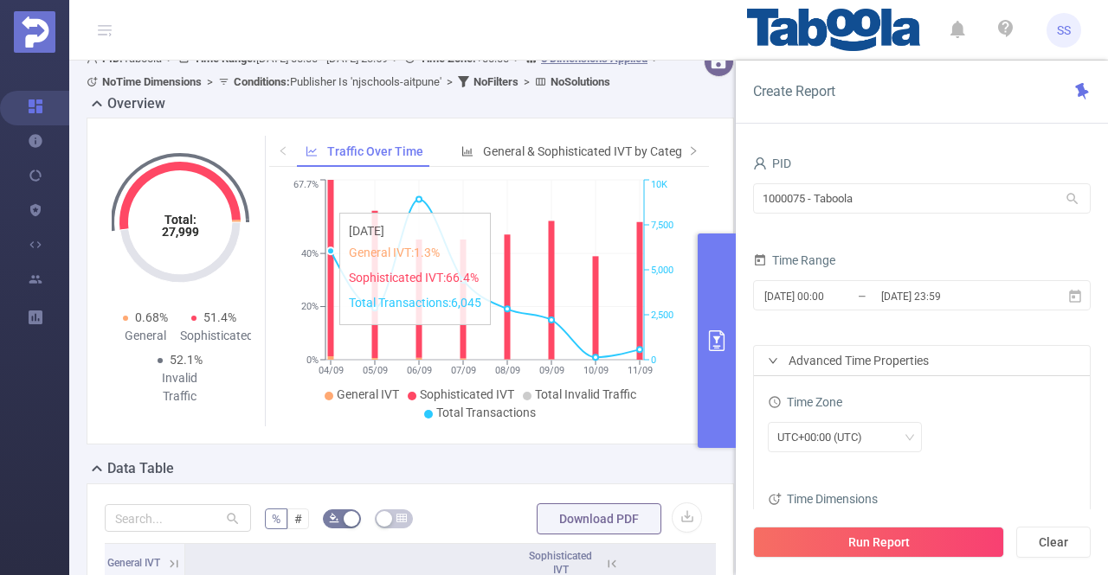
scroll to position [0, 0]
